Goal: Task Accomplishment & Management: Use online tool/utility

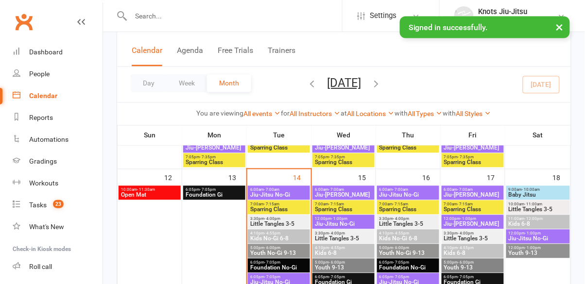
scroll to position [340, 0]
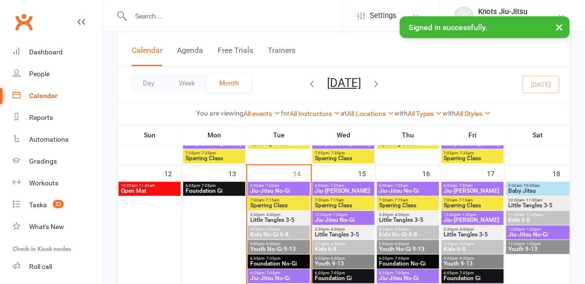
click at [294, 218] on span "Little Tangles 3-5" at bounding box center [279, 221] width 58 height 6
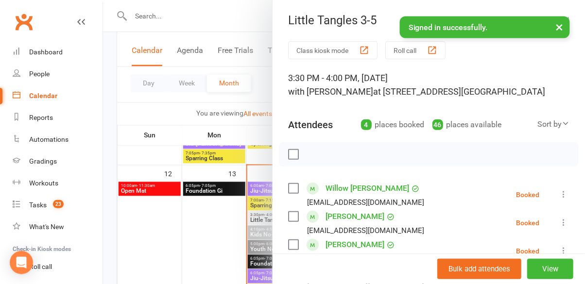
click at [366, 47] on div "button" at bounding box center [364, 50] width 10 height 10
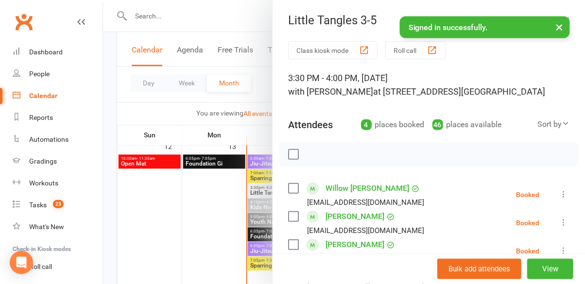
scroll to position [386, 0]
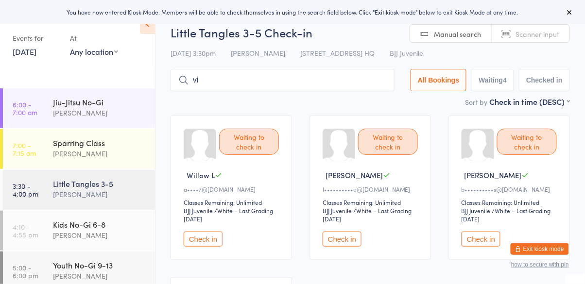
type input "v"
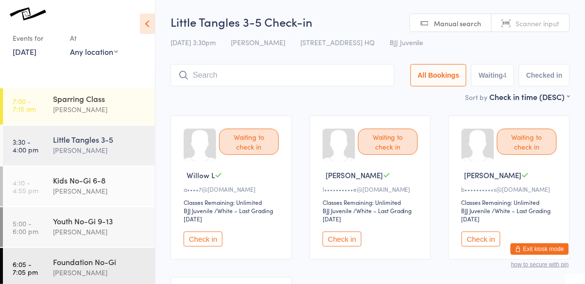
scroll to position [45, 0]
click at [65, 183] on div "Kids No-Gi 6-8" at bounding box center [100, 179] width 94 height 11
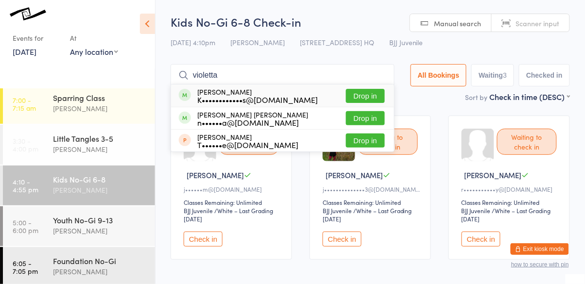
type input "violetta"
click at [286, 119] on div "Violetta [PERSON_NAME] n••••••a@[DOMAIN_NAME]" at bounding box center [252, 119] width 111 height 16
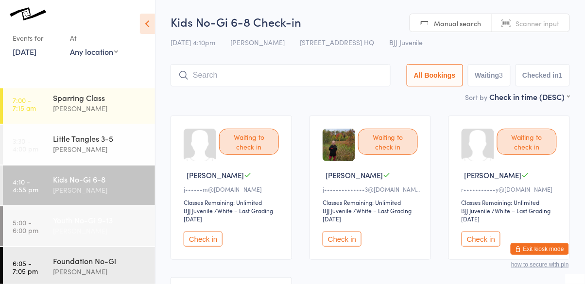
click at [124, 225] on div "[PERSON_NAME]" at bounding box center [100, 230] width 94 height 11
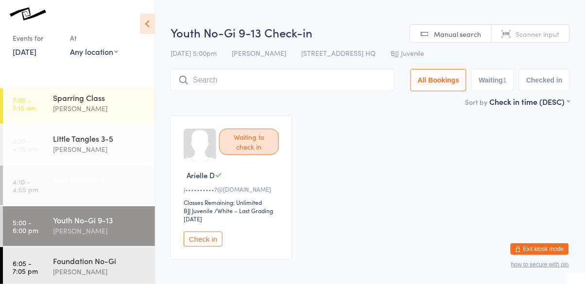
click at [121, 184] on div "Kids No-Gi 6-8" at bounding box center [100, 179] width 94 height 11
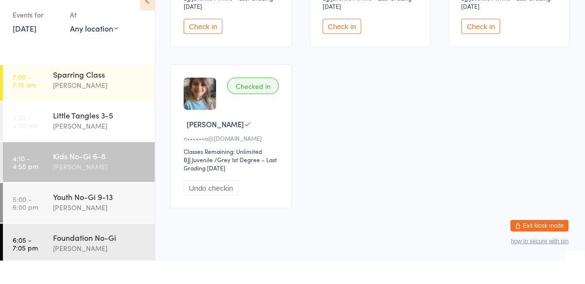
scroll to position [192, 0]
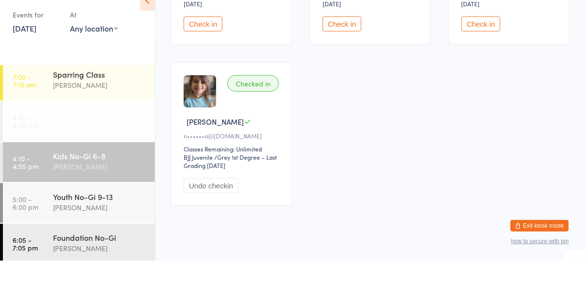
click at [93, 144] on div "[PERSON_NAME]" at bounding box center [100, 149] width 94 height 11
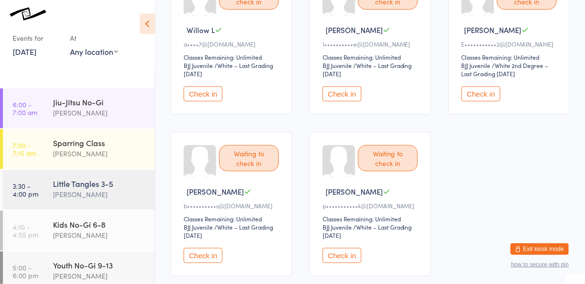
scroll to position [146, 0]
click at [343, 256] on button "Check in" at bounding box center [342, 255] width 39 height 15
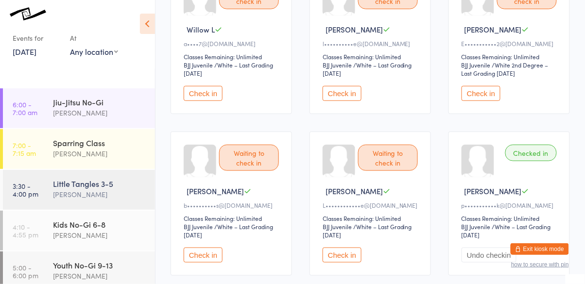
click at [350, 257] on button "Check in" at bounding box center [342, 255] width 39 height 15
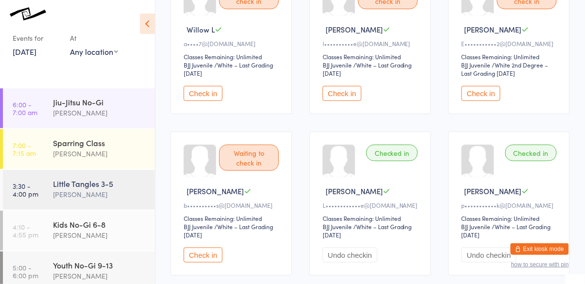
click at [209, 86] on button "Check in" at bounding box center [203, 93] width 39 height 15
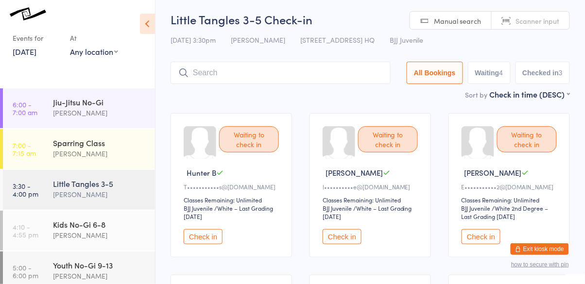
scroll to position [0, 0]
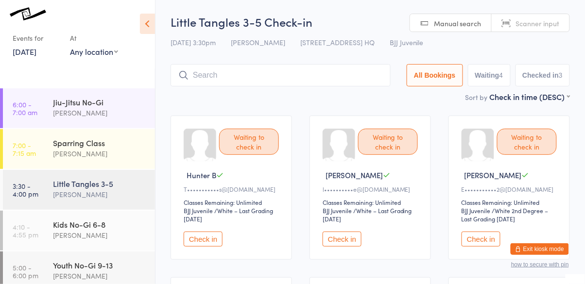
click at [288, 78] on input "search" at bounding box center [281, 75] width 220 height 22
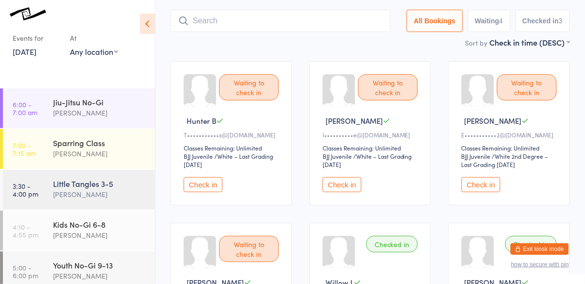
scroll to position [65, 0]
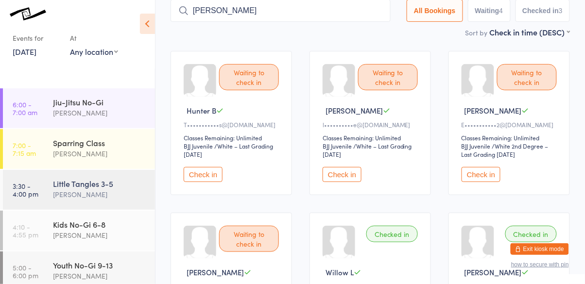
type input "massiel"
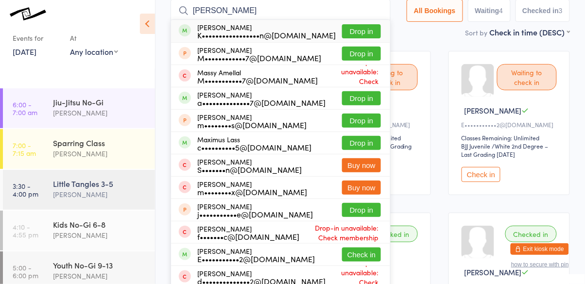
click at [373, 36] on button "Drop in" at bounding box center [361, 31] width 39 height 14
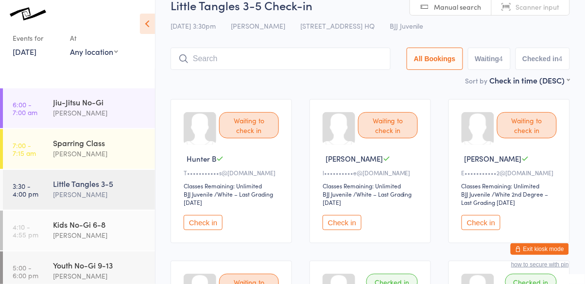
scroll to position [0, 0]
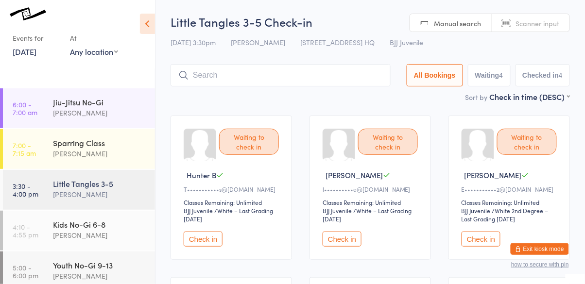
click at [271, 79] on input "search" at bounding box center [281, 75] width 220 height 22
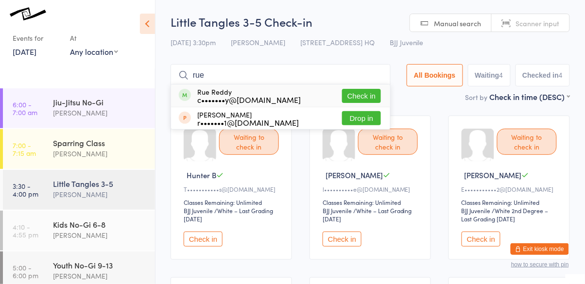
type input "rue"
click at [361, 96] on button "Check in" at bounding box center [361, 96] width 39 height 14
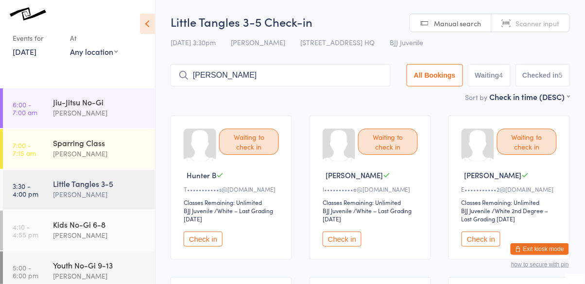
type input "matthew"
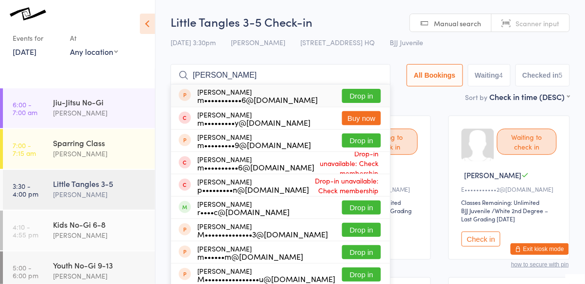
click at [368, 206] on button "Drop in" at bounding box center [361, 208] width 39 height 14
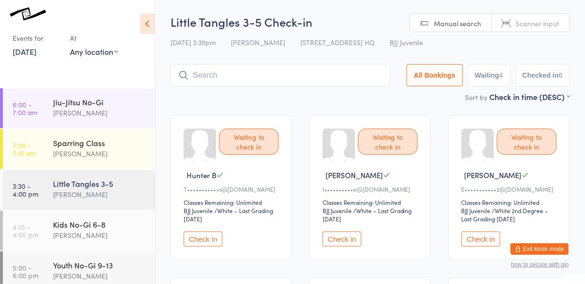
click at [479, 239] on button "Check in" at bounding box center [481, 239] width 39 height 15
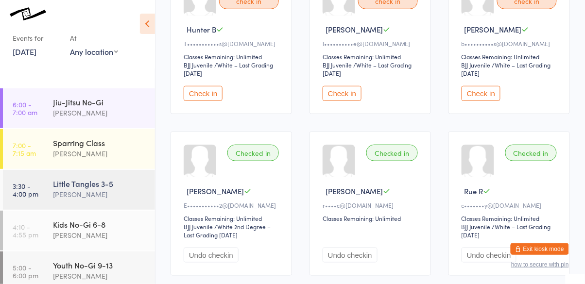
scroll to position [161, 0]
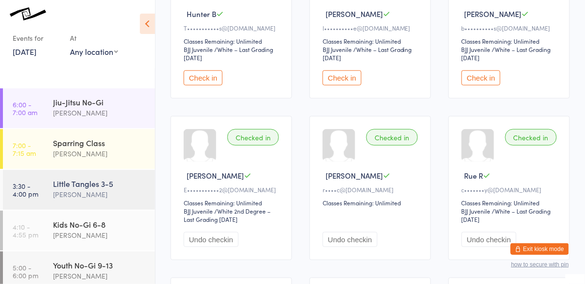
click at [488, 76] on button "Check in" at bounding box center [481, 77] width 39 height 15
click at [113, 104] on div "Jiu-Jitsu No-Gi" at bounding box center [100, 102] width 94 height 11
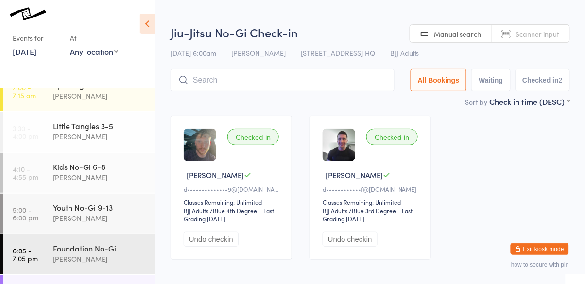
scroll to position [59, 0]
click at [100, 164] on div "Kids No-Gi 6-8" at bounding box center [100, 165] width 94 height 11
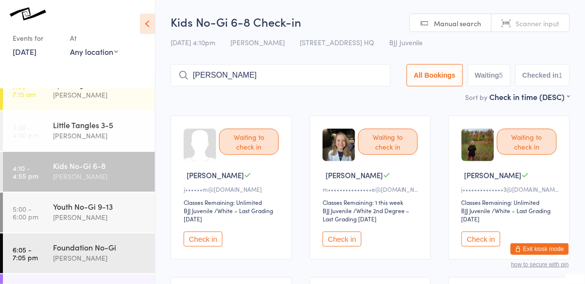
type input "aekansh"
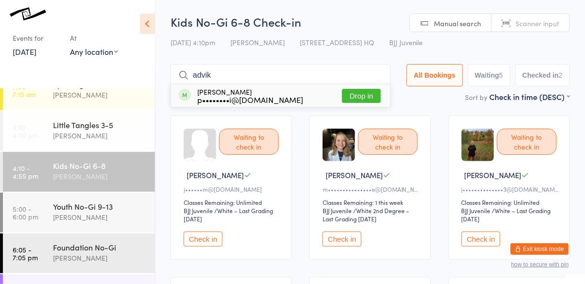
type input "advik"
click at [369, 97] on button "Drop in" at bounding box center [361, 96] width 39 height 14
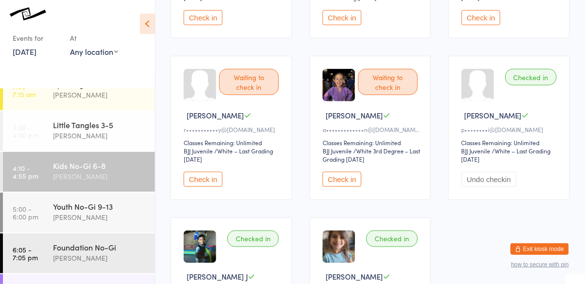
scroll to position [221, 0]
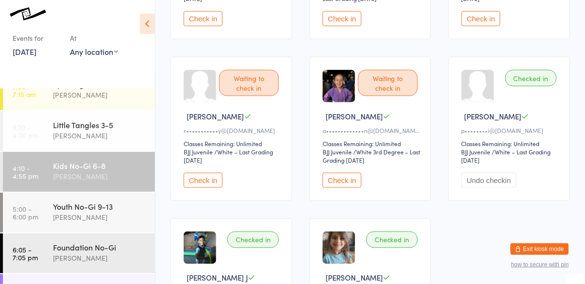
click at [198, 176] on button "Check in" at bounding box center [203, 180] width 39 height 15
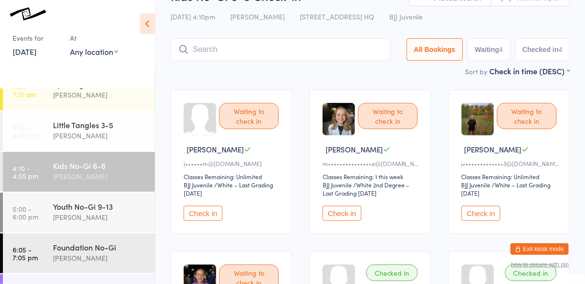
scroll to position [0, 0]
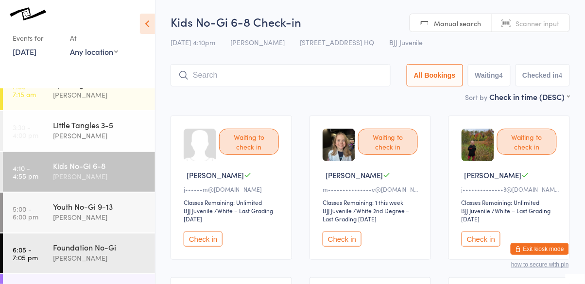
click at [215, 241] on button "Check in" at bounding box center [203, 239] width 39 height 15
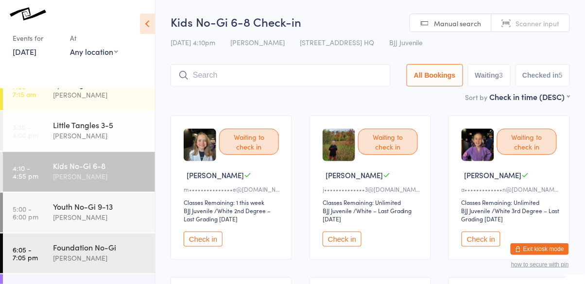
click at [482, 244] on button "Check in" at bounding box center [481, 239] width 39 height 15
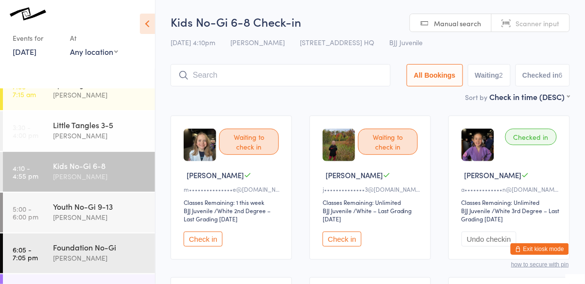
click at [331, 242] on button "Check in" at bounding box center [342, 239] width 39 height 15
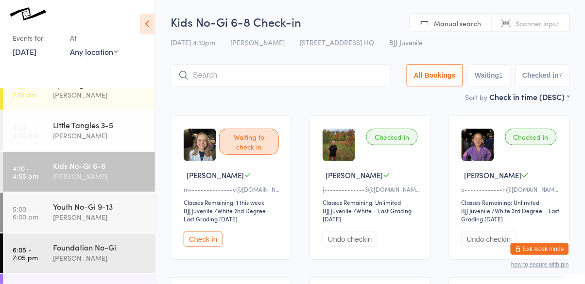
click at [288, 78] on input "search" at bounding box center [281, 75] width 220 height 22
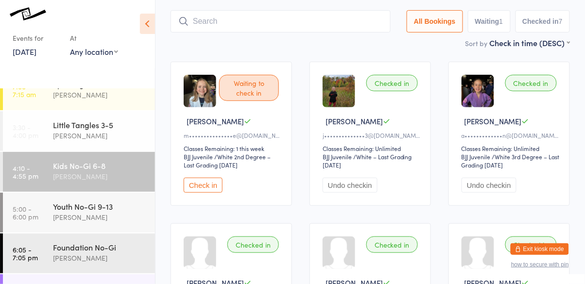
scroll to position [65, 0]
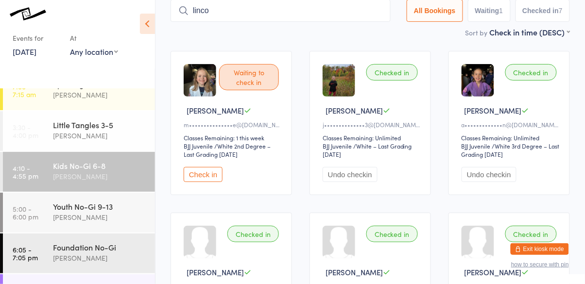
type input "linco"
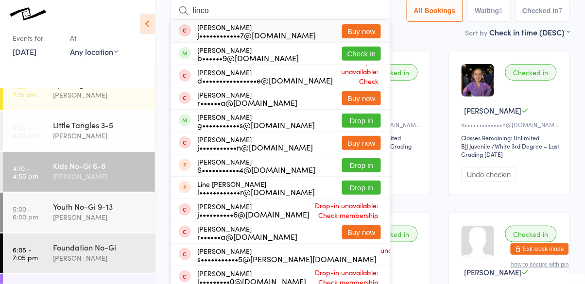
click at [367, 55] on button "Check in" at bounding box center [361, 54] width 39 height 14
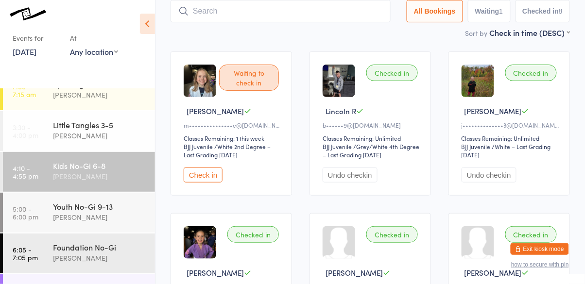
scroll to position [64, 0]
click at [210, 181] on button "Check in" at bounding box center [203, 175] width 39 height 15
click at [209, 175] on button "Check in" at bounding box center [203, 175] width 39 height 15
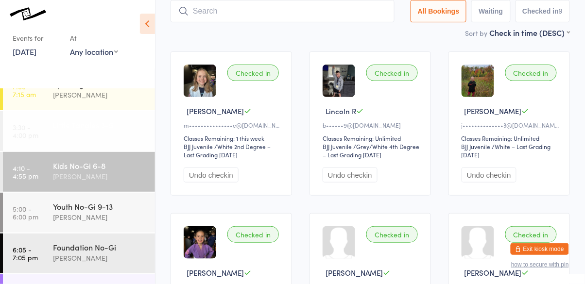
click at [108, 130] on div "[PERSON_NAME]" at bounding box center [100, 135] width 94 height 11
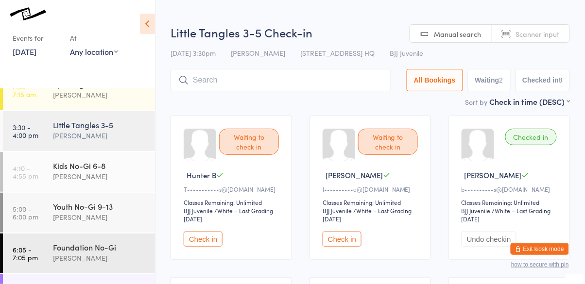
click at [214, 240] on button "Check in" at bounding box center [203, 239] width 39 height 15
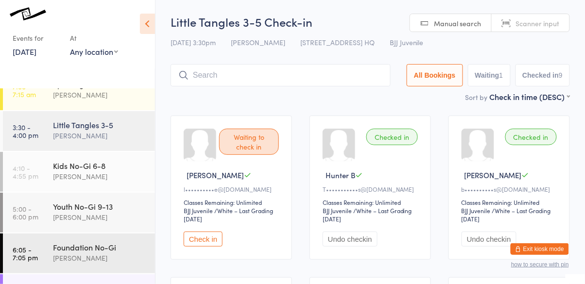
click at [259, 140] on div "Waiting to check in" at bounding box center [249, 142] width 60 height 26
click at [204, 244] on button "Check in" at bounding box center [203, 239] width 39 height 15
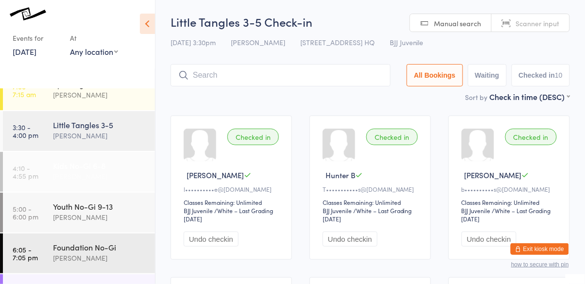
click at [84, 173] on div "[PERSON_NAME]" at bounding box center [100, 176] width 94 height 11
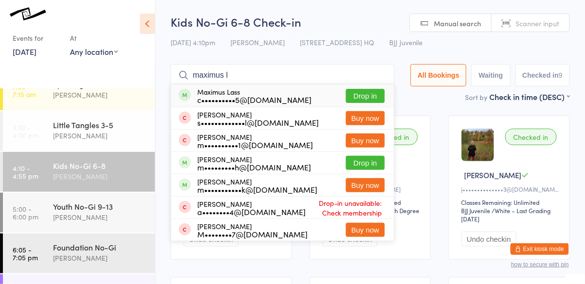
type input "maximus l"
click at [359, 101] on button "Drop in" at bounding box center [365, 96] width 39 height 14
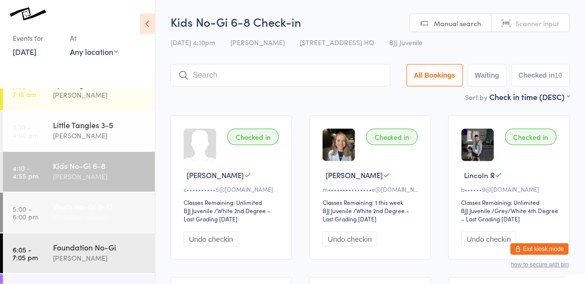
click at [132, 224] on div "Youth No-Gi 9-13 Cassio Martins" at bounding box center [104, 212] width 102 height 38
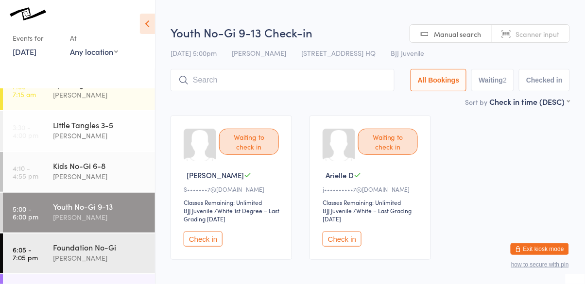
click at [354, 244] on button "Check in" at bounding box center [342, 239] width 39 height 15
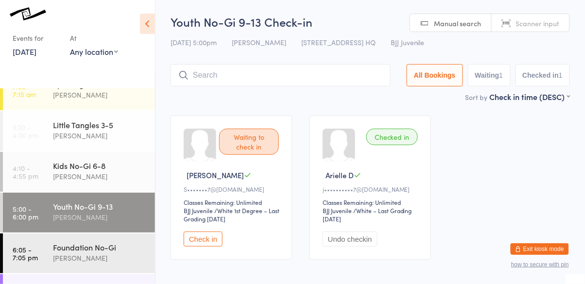
click at [271, 76] on input "search" at bounding box center [281, 75] width 220 height 22
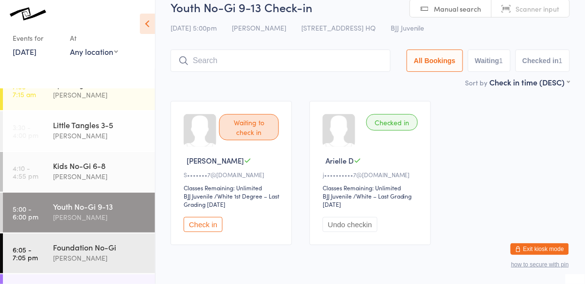
scroll to position [43, 0]
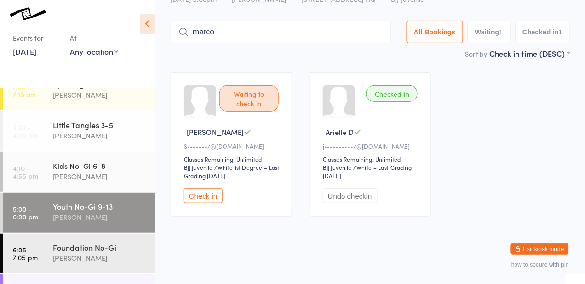
type input "marco"
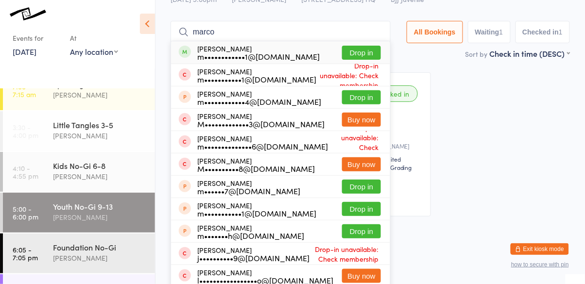
click at [375, 59] on button "Drop in" at bounding box center [361, 53] width 39 height 14
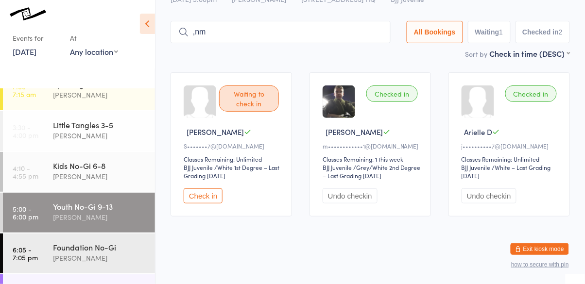
type input ",nm"
click at [86, 204] on div "Youth No-Gi 9-13" at bounding box center [100, 206] width 94 height 11
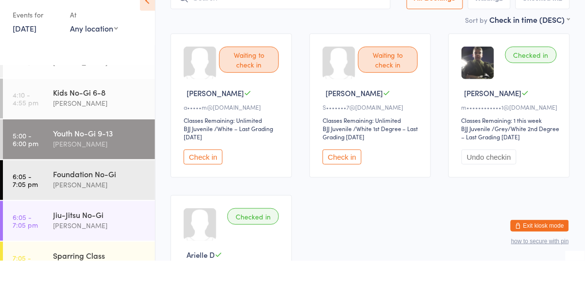
scroll to position [109, 0]
click at [342, 178] on button "Check in" at bounding box center [342, 180] width 39 height 15
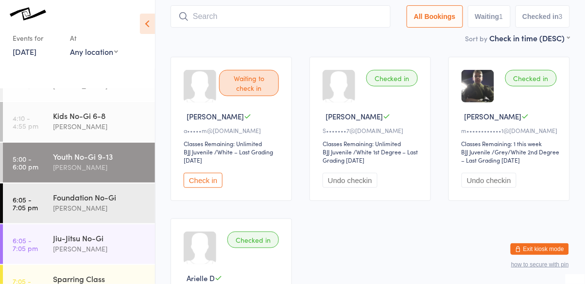
click at [295, 18] on input "search" at bounding box center [281, 16] width 220 height 22
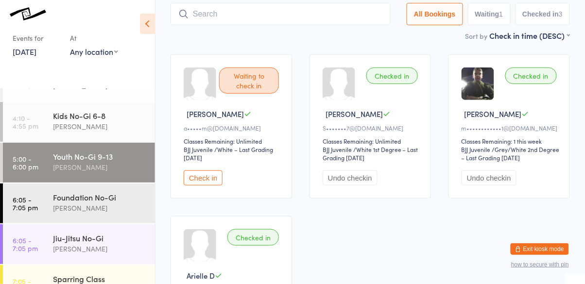
scroll to position [64, 0]
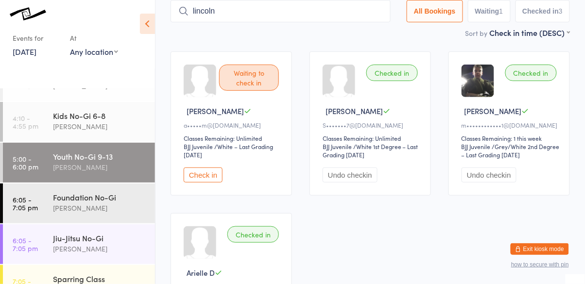
type input "lincoln"
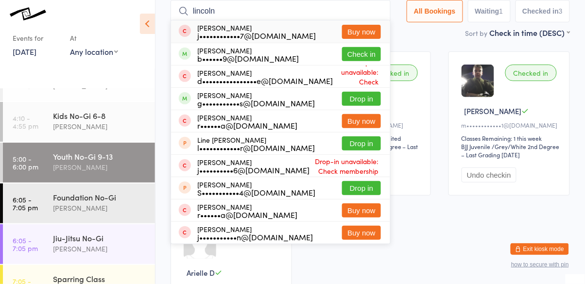
click at [369, 51] on button "Check in" at bounding box center [361, 54] width 39 height 14
